Goal: Entertainment & Leisure: Consume media (video, audio)

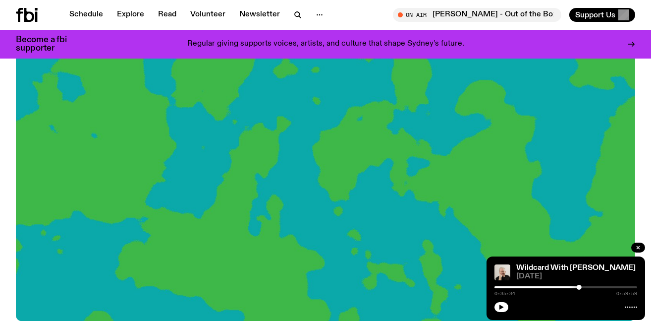
scroll to position [117, 0]
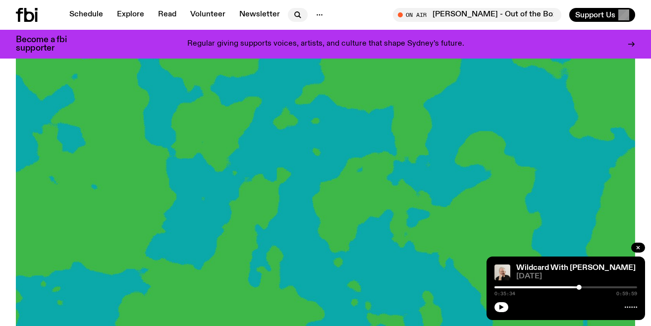
click at [296, 14] on icon "button" at bounding box center [297, 14] width 4 height 4
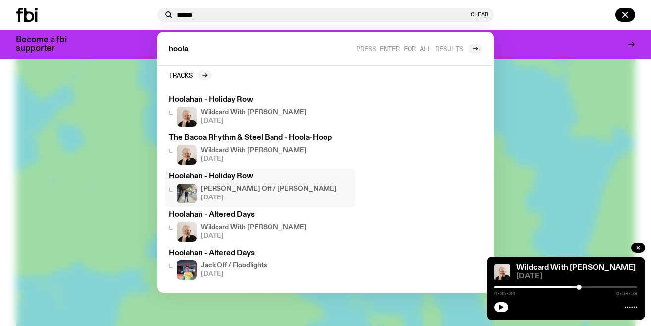
scroll to position [6, 0]
type input "*****"
click at [215, 193] on span "[DATE]" at bounding box center [269, 196] width 136 height 6
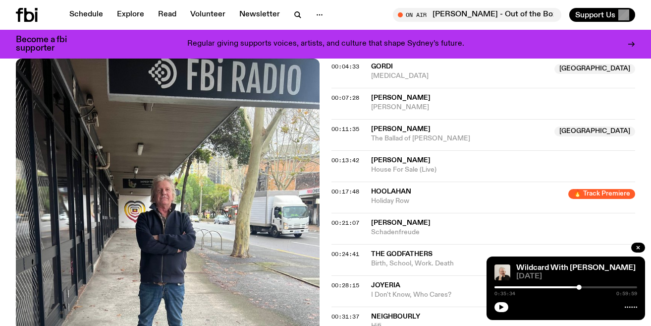
scroll to position [446, 0]
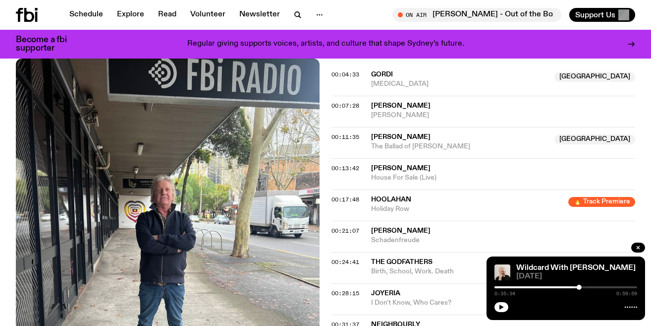
click at [388, 196] on span "Hoolahan" at bounding box center [391, 199] width 40 height 7
click at [399, 196] on span "Hoolahan" at bounding box center [391, 199] width 40 height 7
click at [399, 204] on span "Holiday Row" at bounding box center [466, 208] width 191 height 9
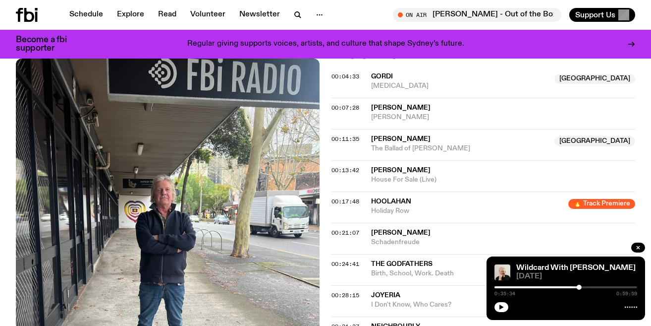
scroll to position [445, 0]
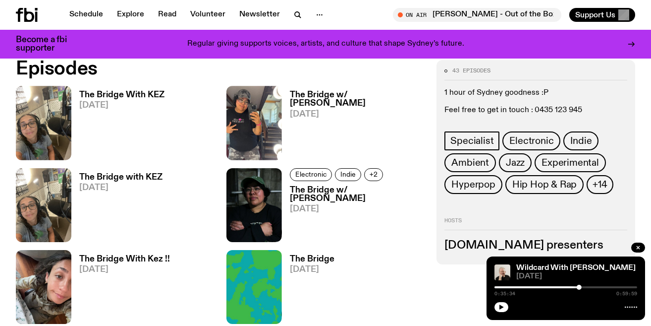
scroll to position [295, 0]
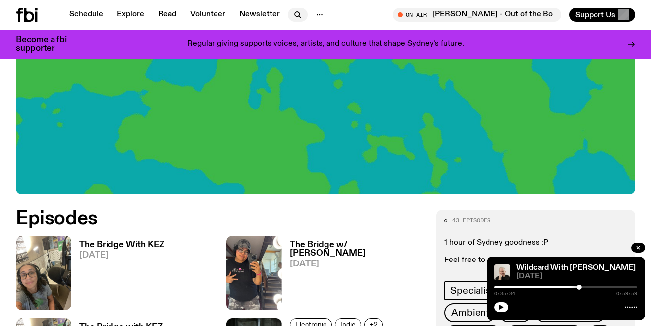
click at [299, 16] on icon "button" at bounding box center [298, 15] width 12 height 12
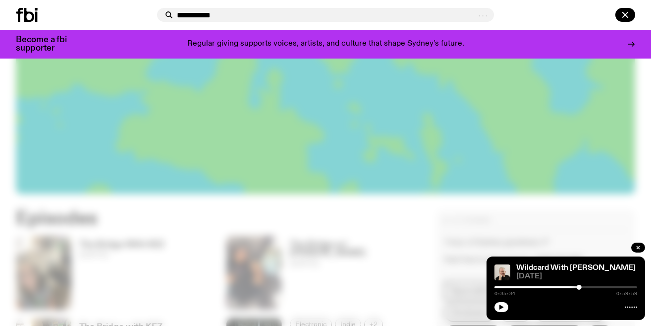
type input "**********"
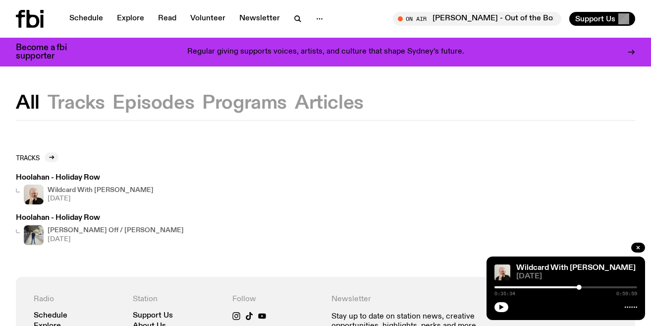
click at [44, 236] on div "Jack Off / Charlie Owen 02.08.25" at bounding box center [100, 235] width 168 height 20
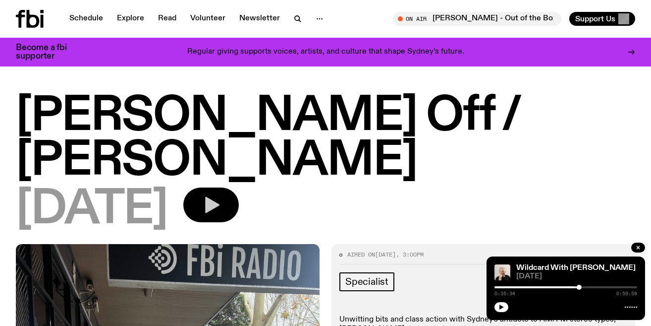
click at [220, 197] on icon "button" at bounding box center [212, 205] width 14 height 16
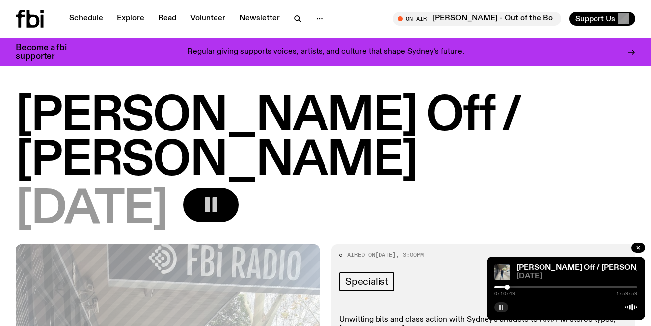
click at [508, 305] on button "button" at bounding box center [502, 307] width 14 height 10
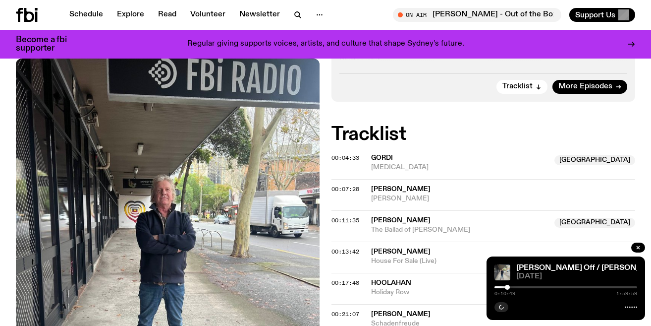
scroll to position [363, 0]
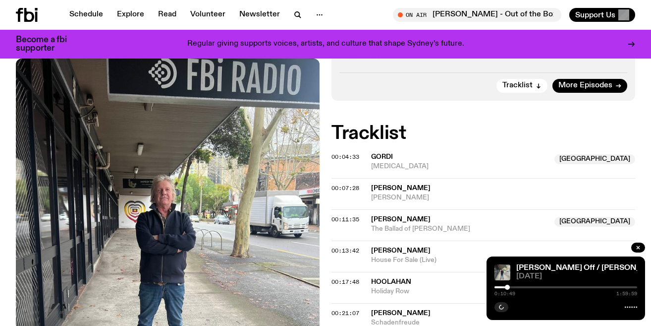
click at [538, 312] on div "Jack Off / Charlie Owen 02.08.25 0:10:49 1:59:59" at bounding box center [566, 287] width 159 height 63
drag, startPoint x: 509, startPoint y: 287, endPoint x: 498, endPoint y: 284, distance: 11.8
click at [498, 284] on div "0:02:29 1:59:59" at bounding box center [566, 290] width 143 height 12
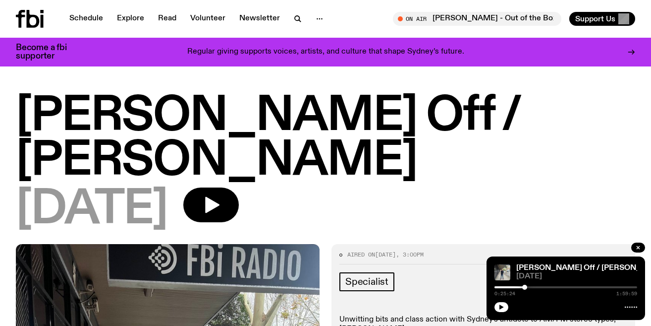
drag, startPoint x: 509, startPoint y: 287, endPoint x: 525, endPoint y: 288, distance: 16.4
click at [525, 288] on div at bounding box center [525, 287] width 5 height 5
drag, startPoint x: 525, startPoint y: 288, endPoint x: 507, endPoint y: 290, distance: 17.9
click at [507, 290] on div "0:10:24 1:59:59" at bounding box center [566, 290] width 143 height 12
click at [501, 306] on icon "button" at bounding box center [502, 306] width 4 height 5
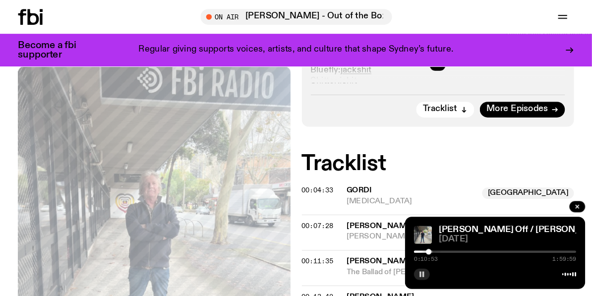
scroll to position [334, 0]
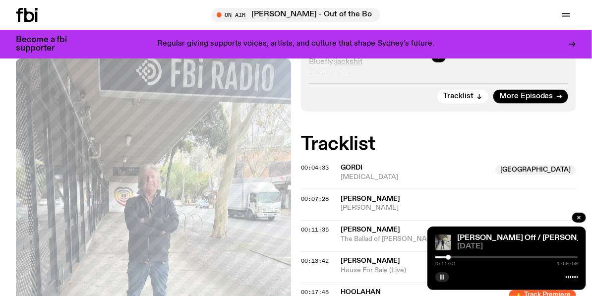
click at [456, 258] on div at bounding box center [506, 257] width 143 height 2
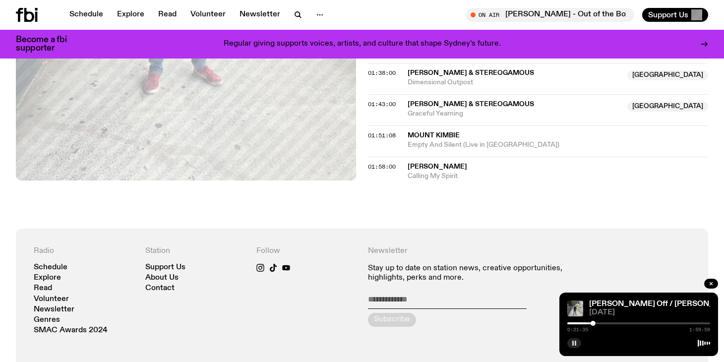
scroll to position [1107, 0]
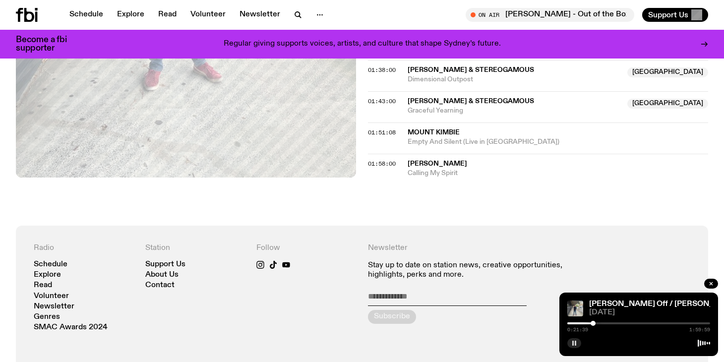
click at [501, 243] on div "Newsletter Stay up to date on station news, creative opportunities, highlights,…" at bounding box center [473, 287] width 211 height 88
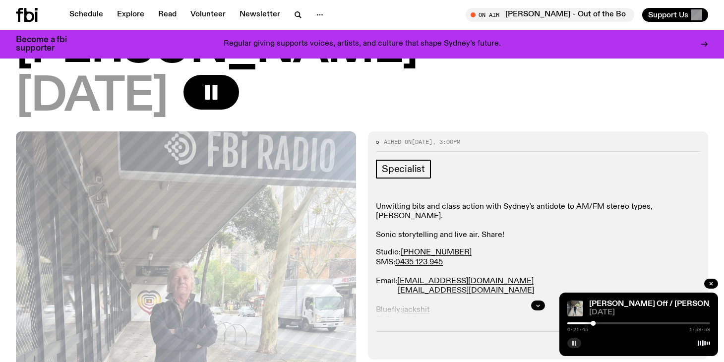
scroll to position [104, 0]
click at [509, 248] on p "Studio: (02) 9030 6945 SMS: 0435 123 945 Email: studio@fbiradio.com jackshit@fb…" at bounding box center [538, 305] width 324 height 114
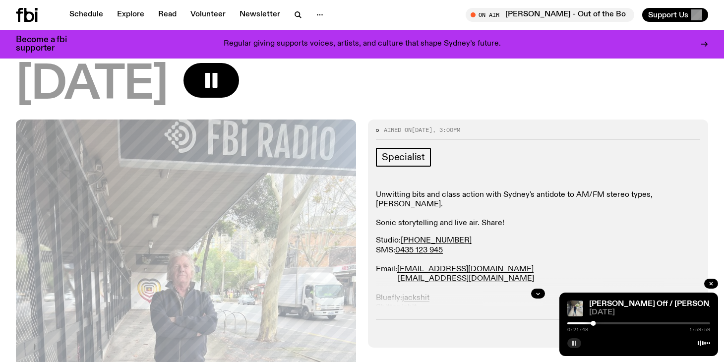
scroll to position [117, 0]
click at [510, 235] on p "Studio: (02) 9030 6945 SMS: 0435 123 945 Email: studio@fbiradio.com jackshit@fb…" at bounding box center [538, 292] width 324 height 114
click at [561, 235] on p "Studio: (02) 9030 6945 SMS: 0435 123 945 Email: studio@fbiradio.com jackshit@fb…" at bounding box center [538, 292] width 324 height 114
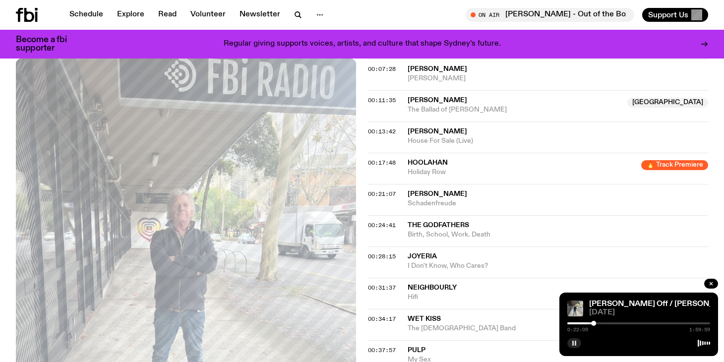
scroll to position [482, 0]
click at [485, 324] on span "The Gay Band" at bounding box center [515, 328] width 214 height 9
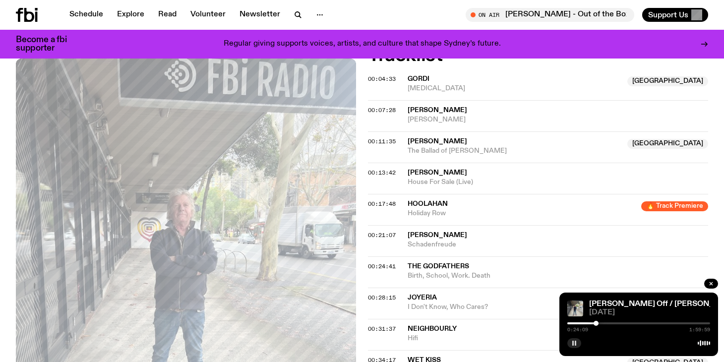
scroll to position [440, 0]
click at [605, 323] on div at bounding box center [638, 323] width 143 height 2
click at [603, 323] on div at bounding box center [605, 323] width 5 height 5
click at [599, 322] on div at bounding box center [531, 323] width 143 height 2
click at [605, 323] on div at bounding box center [638, 323] width 143 height 2
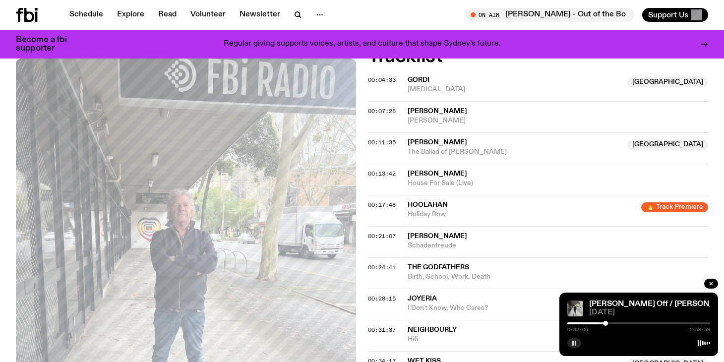
click at [610, 321] on div "0:32:06 1:59:59" at bounding box center [638, 326] width 143 height 12
click at [610, 323] on div at bounding box center [638, 323] width 143 height 2
click at [614, 323] on div at bounding box center [638, 323] width 143 height 2
click at [615, 323] on div at bounding box center [614, 323] width 5 height 5
click at [617, 323] on div at bounding box center [617, 323] width 5 height 5
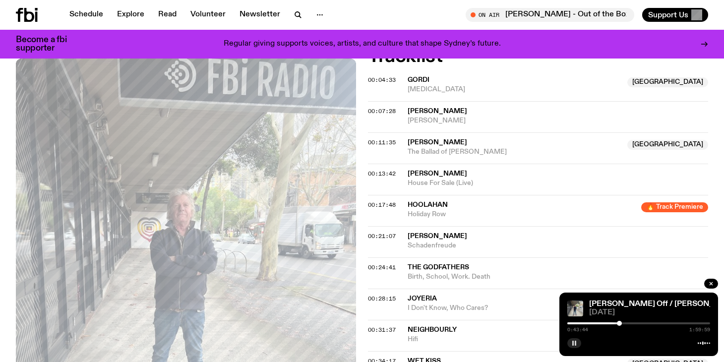
click at [619, 323] on div at bounding box center [619, 323] width 5 height 5
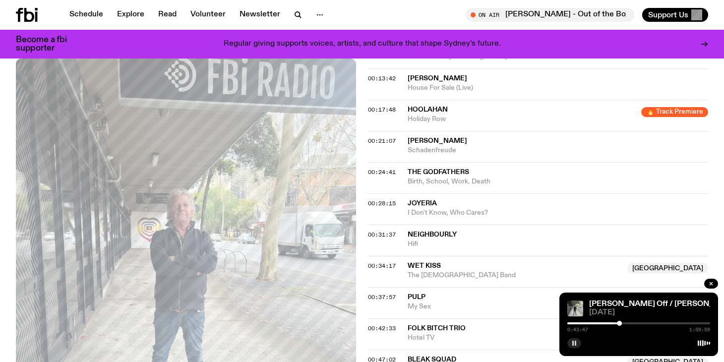
scroll to position [536, 0]
click at [616, 323] on div at bounding box center [547, 323] width 143 height 2
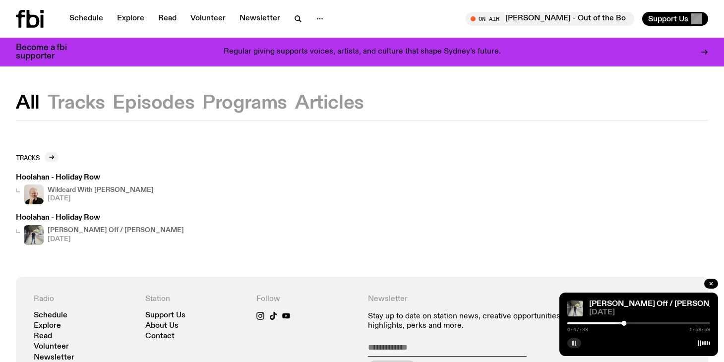
click at [238, 203] on div "Hoolahan - Holiday Row Wildcard With Stuart Coupe 12.08.25 Hoolahan - Holiday R…" at bounding box center [362, 209] width 692 height 70
click at [280, 211] on div "Hoolahan - Holiday Row Wildcard With Stuart Coupe 12.08.25 Hoolahan - Holiday R…" at bounding box center [362, 209] width 692 height 70
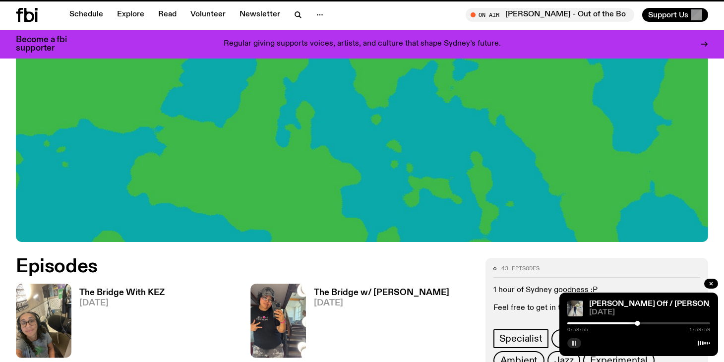
scroll to position [288, 0]
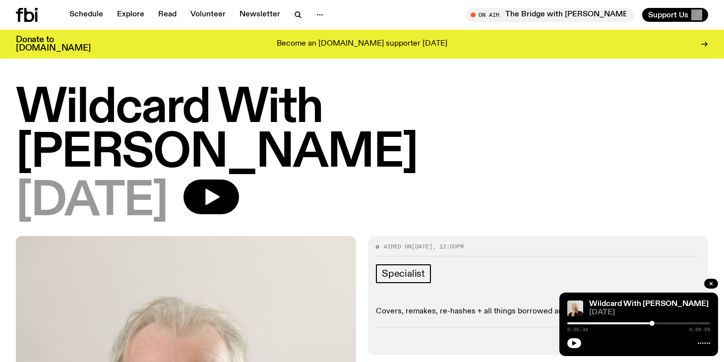
scroll to position [427, 0]
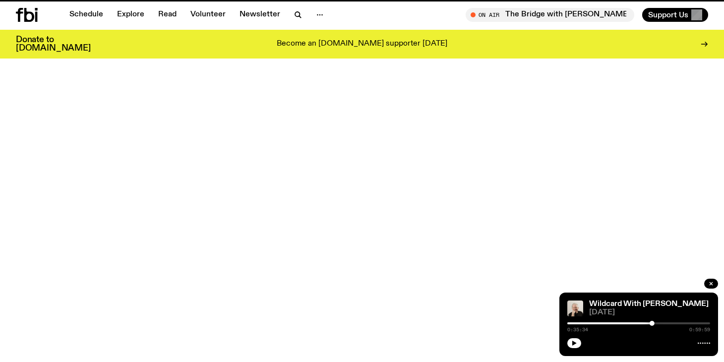
scroll to position [435, 0]
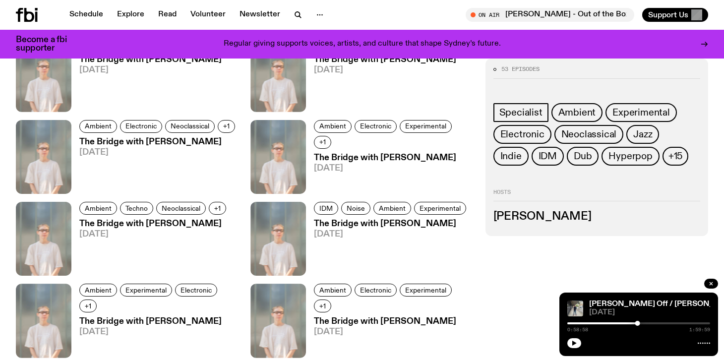
scroll to position [1518, 0]
